Goal: Information Seeking & Learning: Learn about a topic

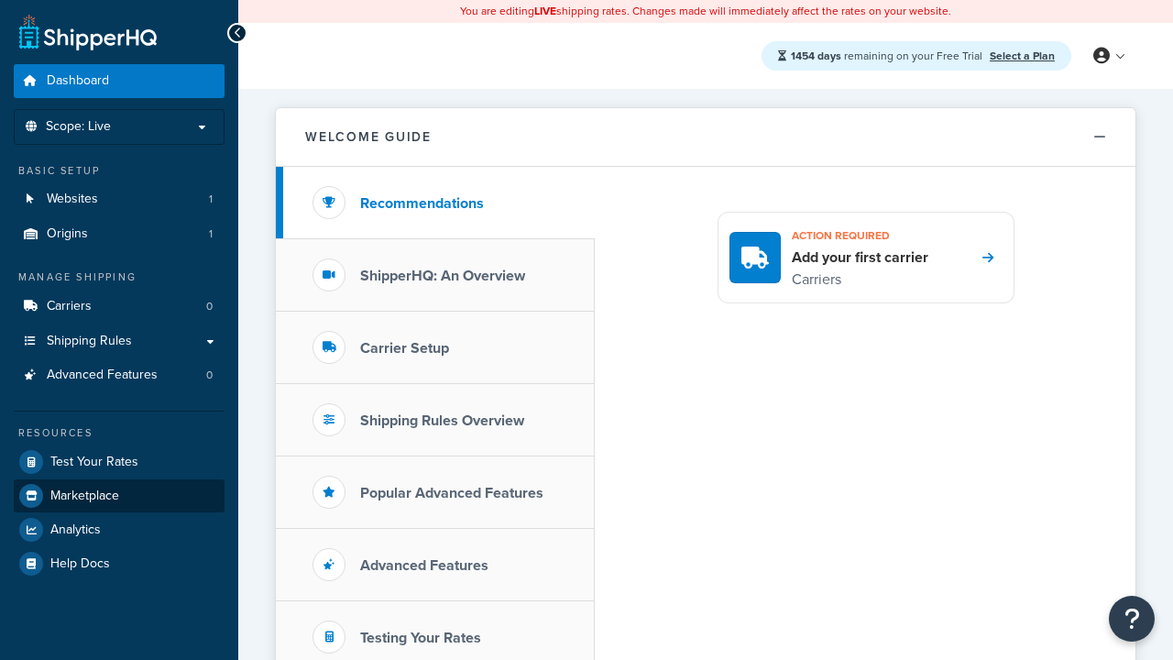
click at [84, 495] on span "Marketplace" at bounding box center [84, 496] width 69 height 16
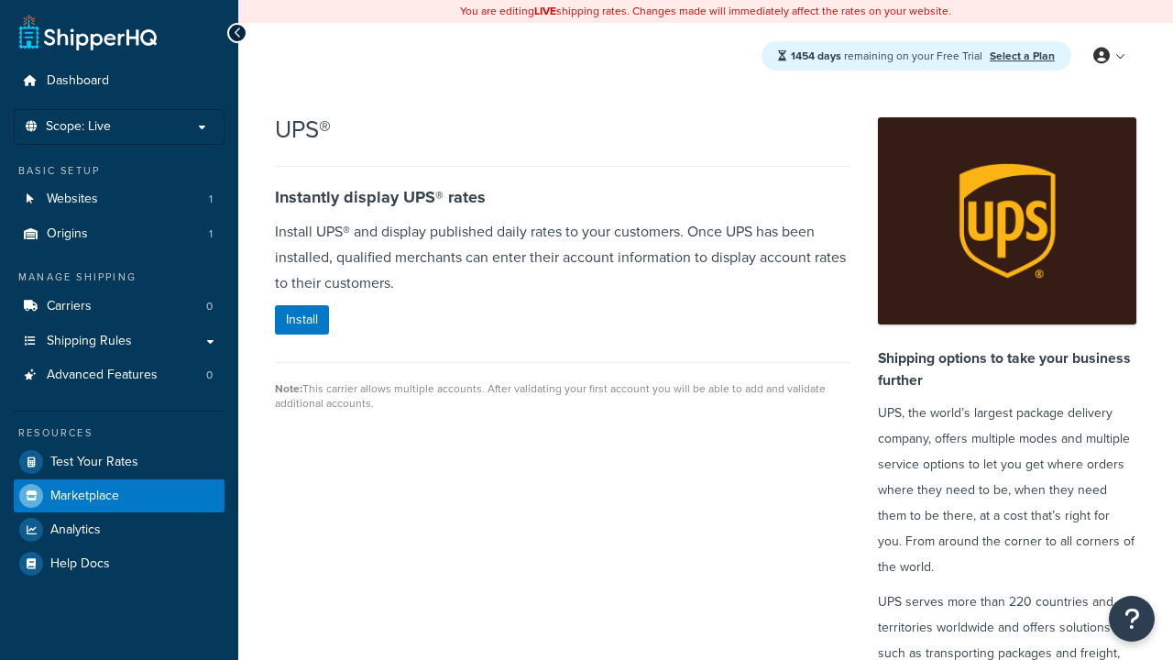
click at [84, 495] on span "Marketplace" at bounding box center [84, 496] width 69 height 16
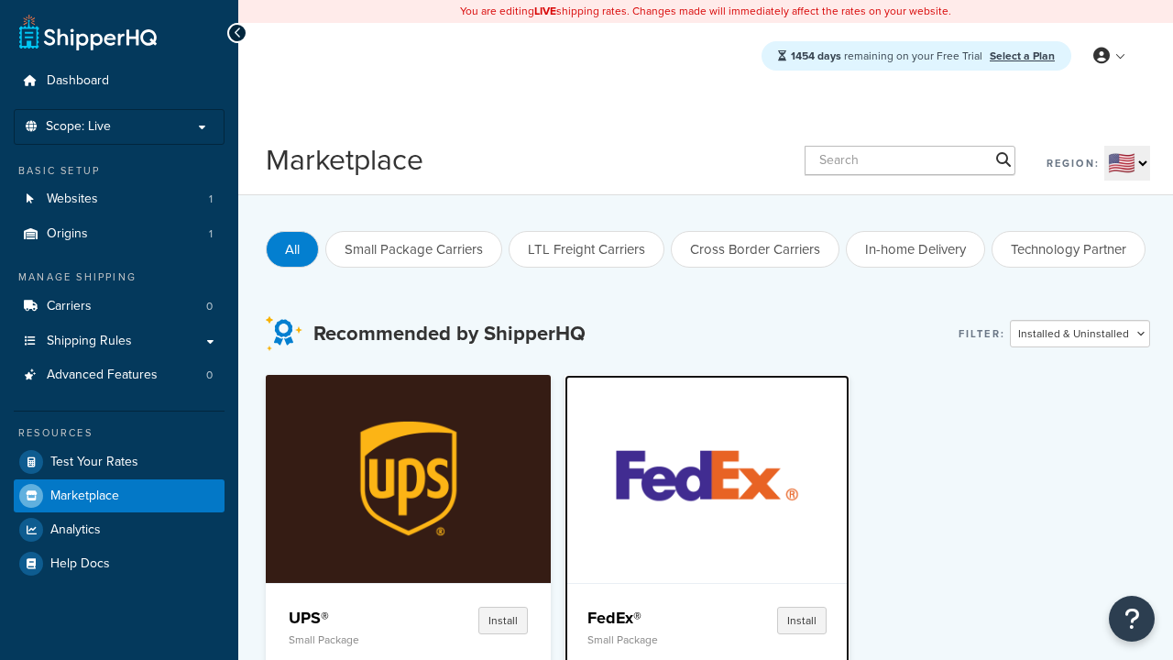
click at [648, 639] on p "Small Package" at bounding box center [648, 639] width 122 height 13
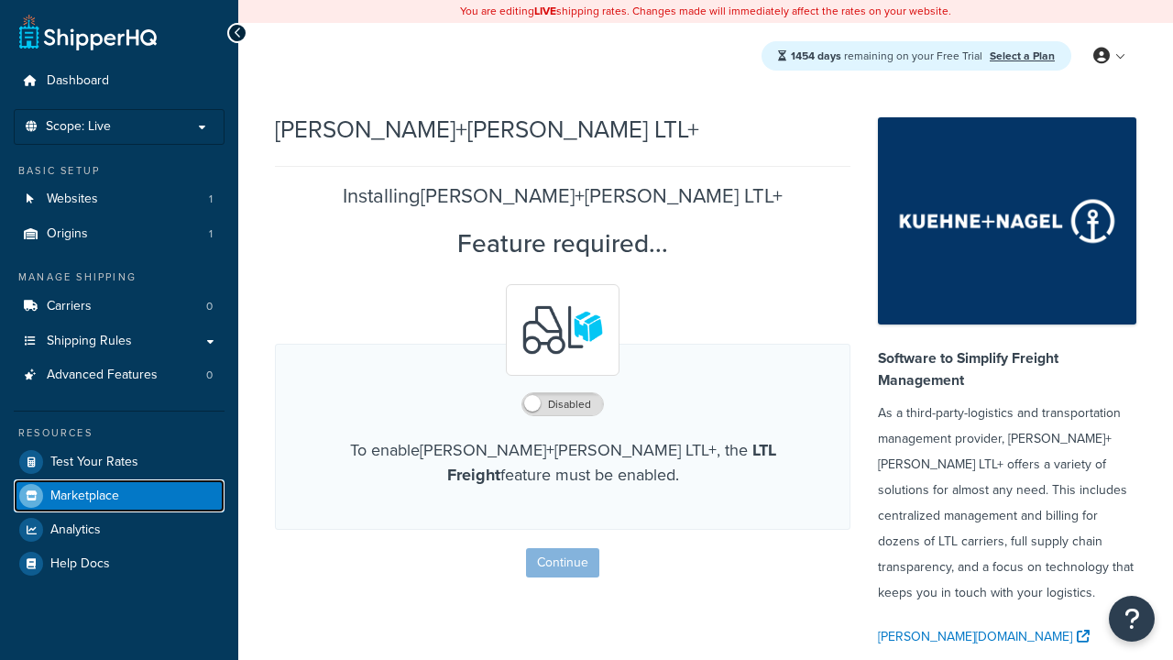
click at [84, 495] on span "Marketplace" at bounding box center [84, 496] width 69 height 16
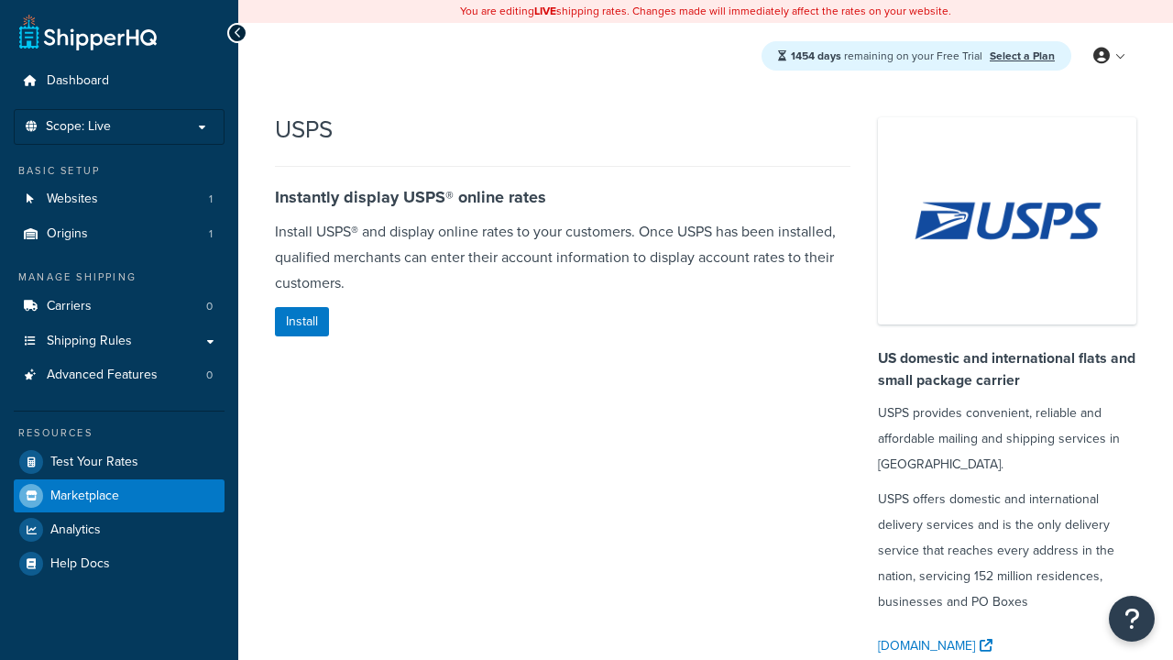
click at [84, 495] on span "Marketplace" at bounding box center [84, 496] width 69 height 16
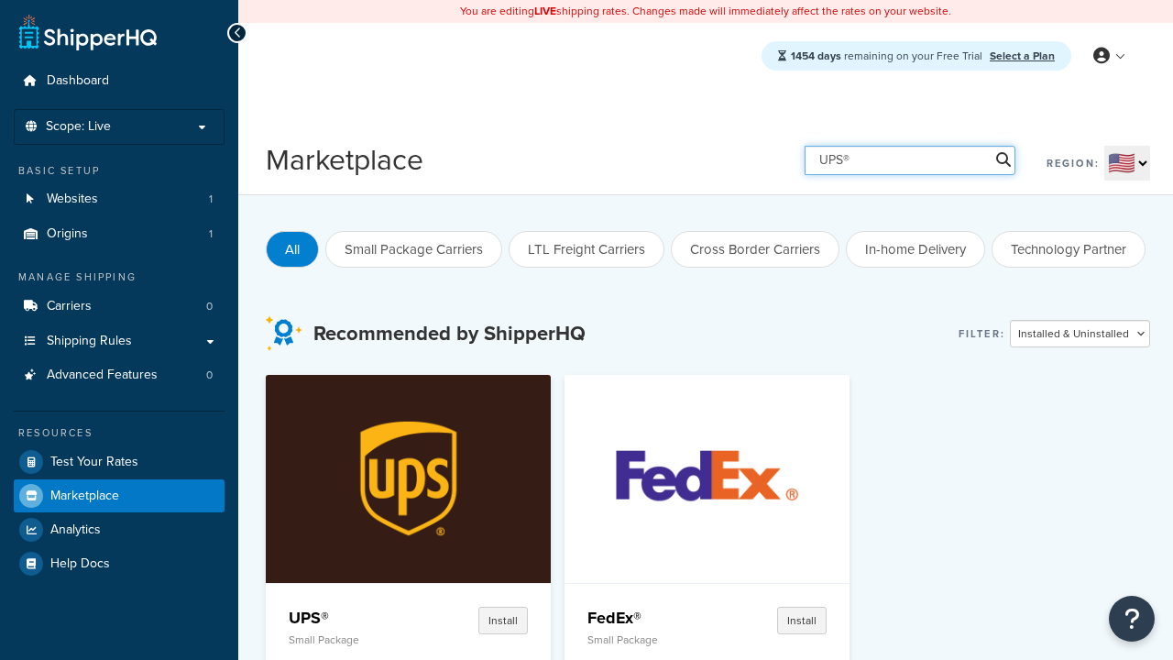
type input "UPS®"
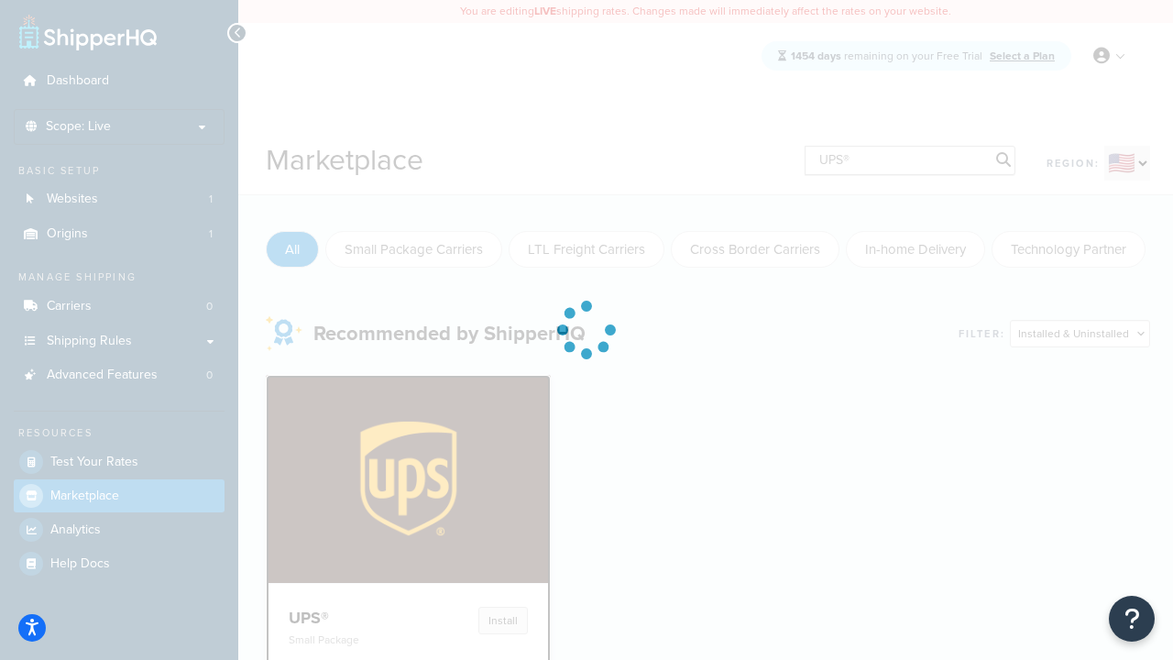
click at [349, 617] on h4 "UPS®" at bounding box center [350, 618] width 122 height 22
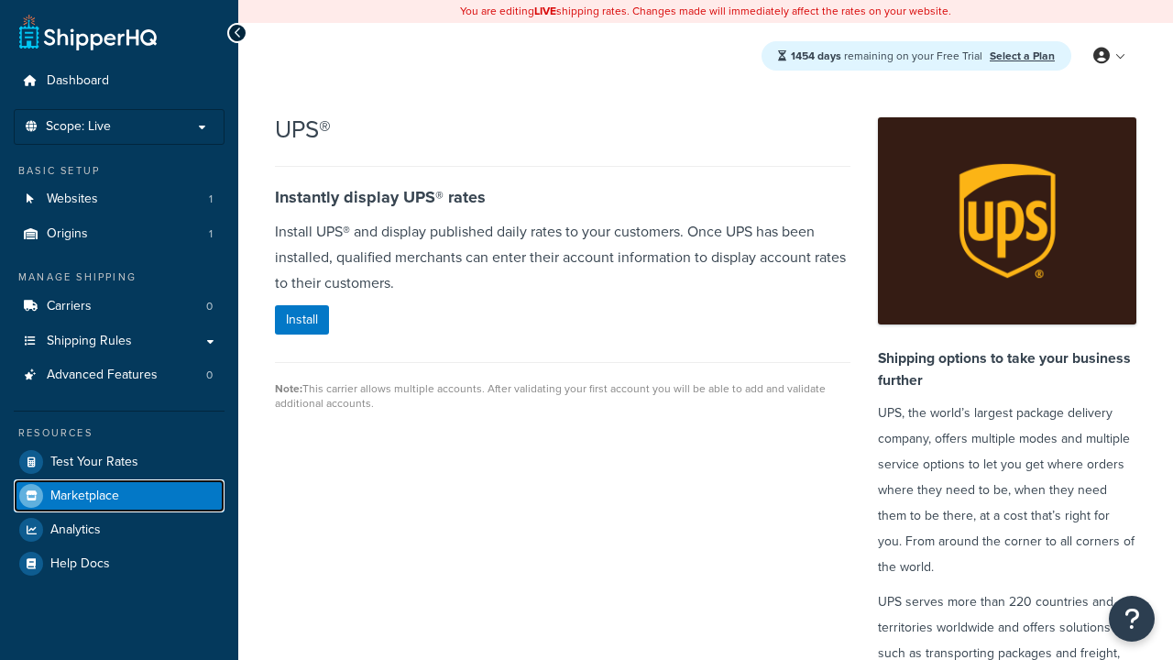
click at [84, 495] on span "Marketplace" at bounding box center [84, 496] width 69 height 16
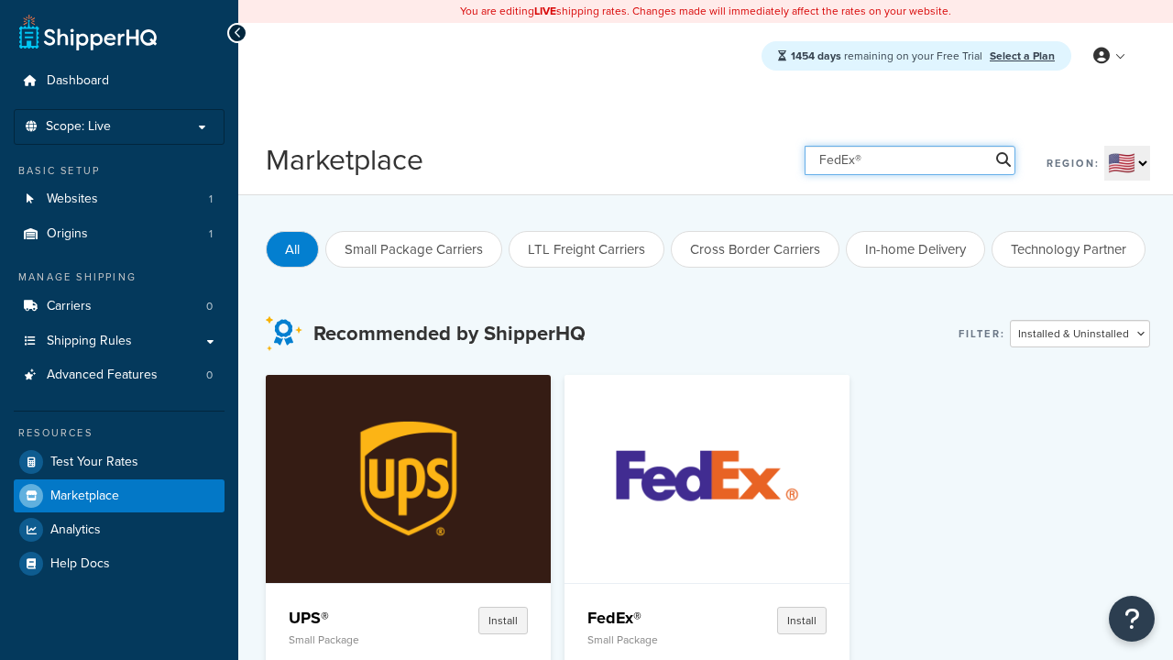
type input "FedEx®"
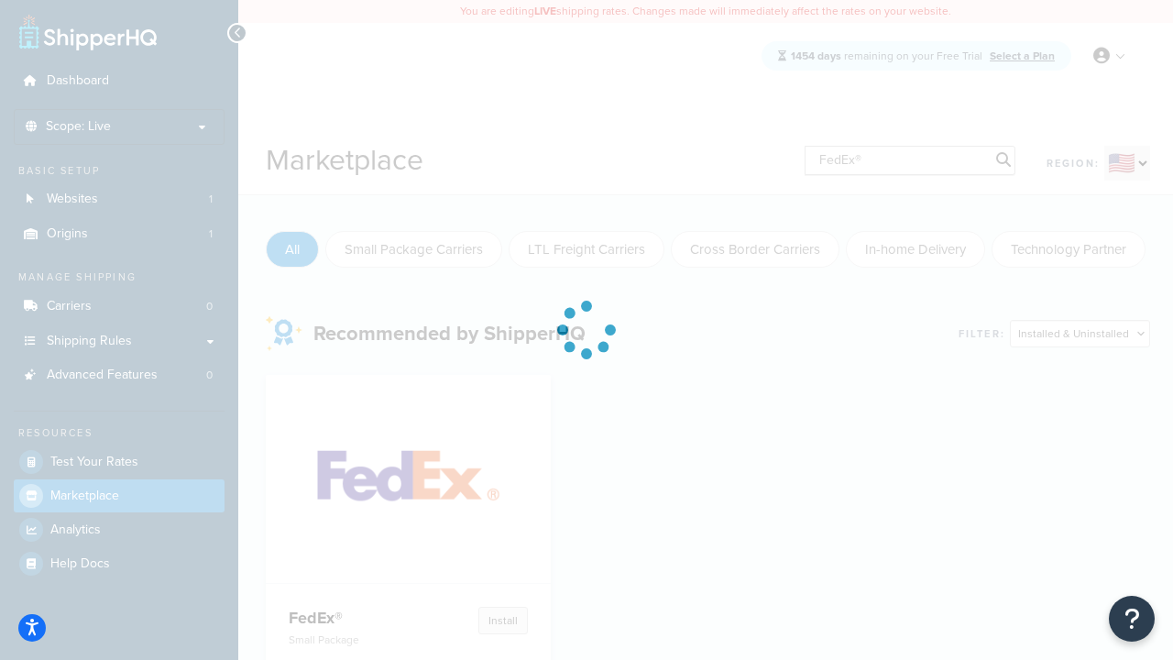
click at [349, 607] on h4 "FedEx®" at bounding box center [350, 618] width 122 height 22
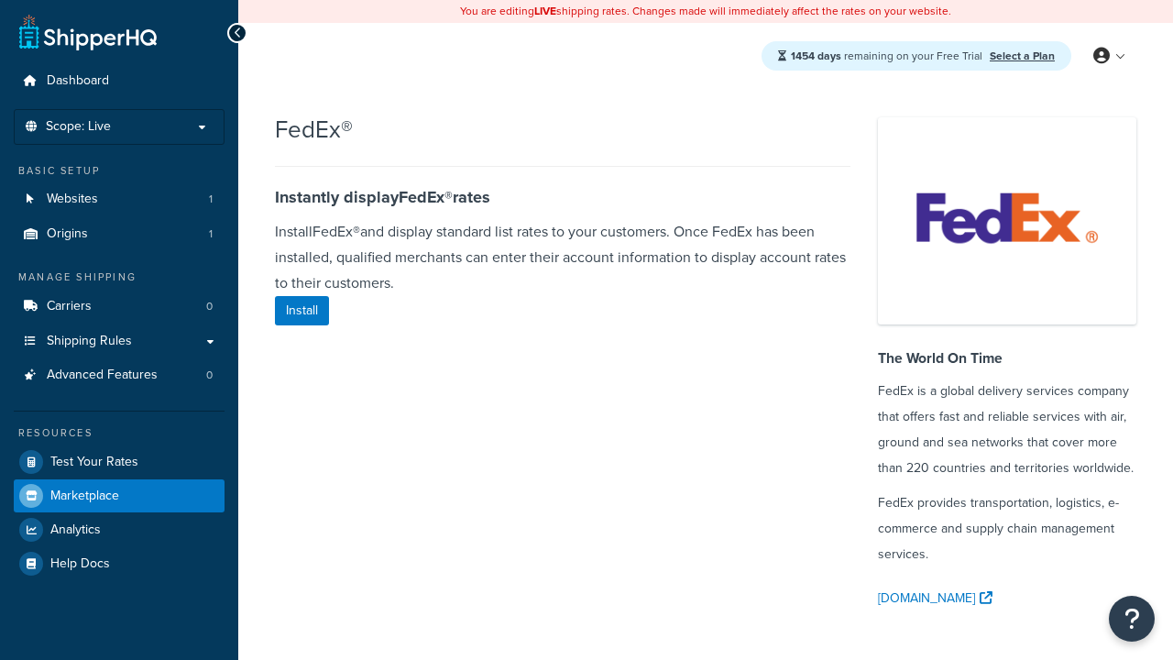
click at [84, 495] on span "Marketplace" at bounding box center [84, 496] width 69 height 16
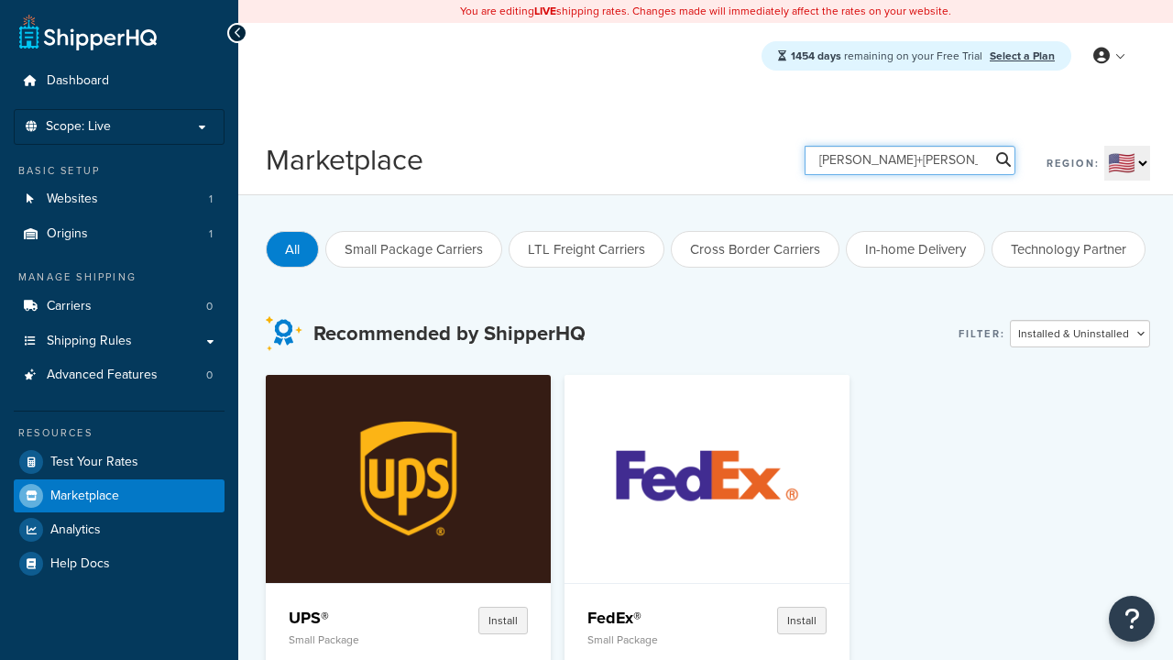
type input "Kuehne+Nagel LTL+"
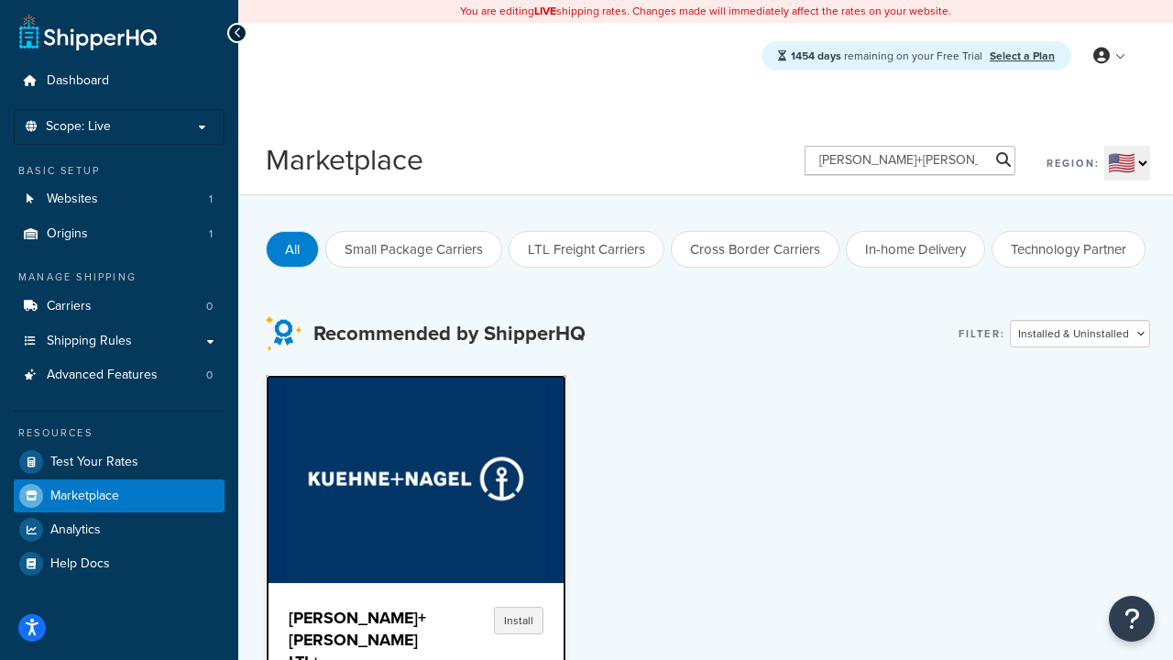
click at [349, 628] on h4 "Kuehne+Nagel LTL+" at bounding box center [357, 640] width 137 height 66
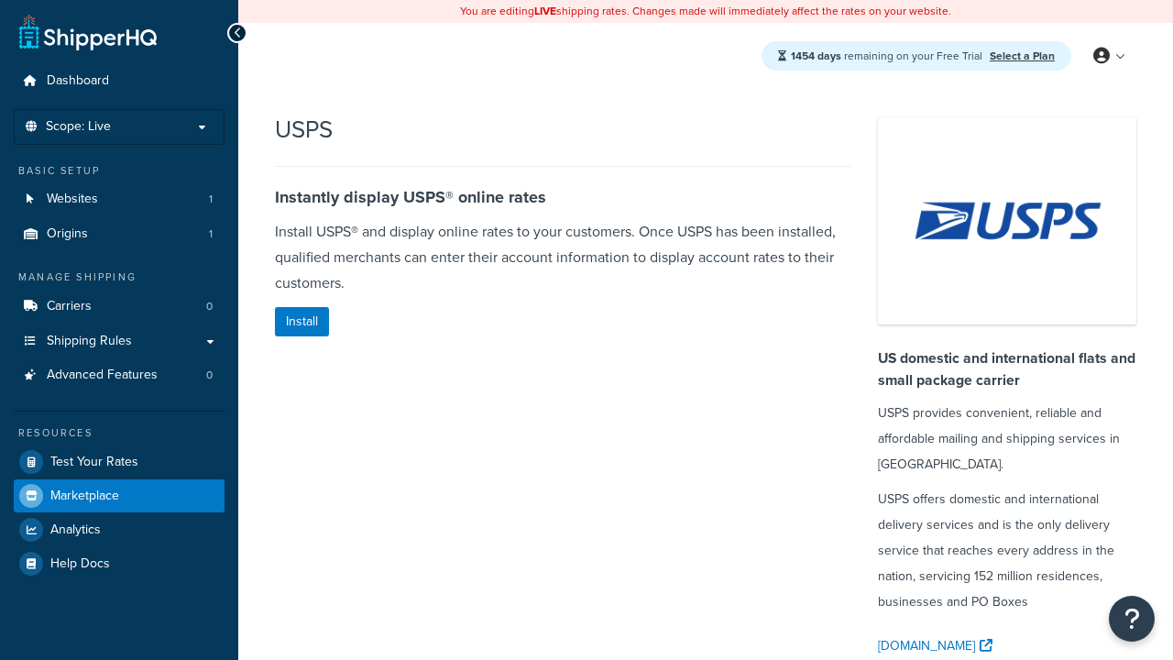
click at [84, 495] on span "Marketplace" at bounding box center [84, 496] width 69 height 16
